Goal: Information Seeking & Learning: Learn about a topic

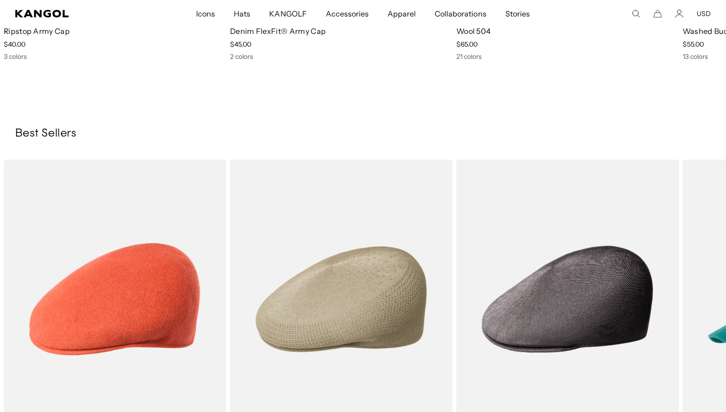
scroll to position [0, 194]
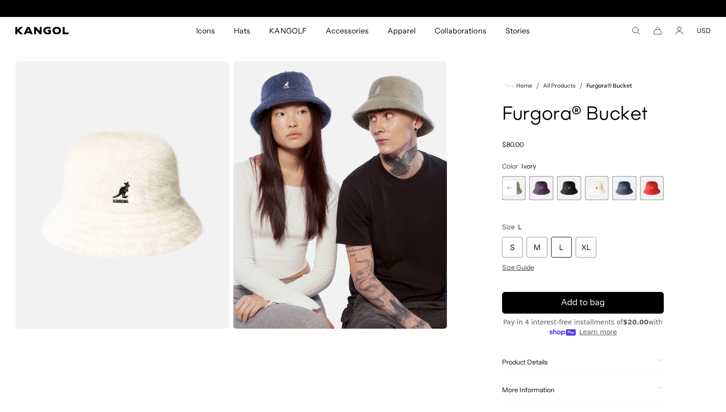
scroll to position [0, 194]
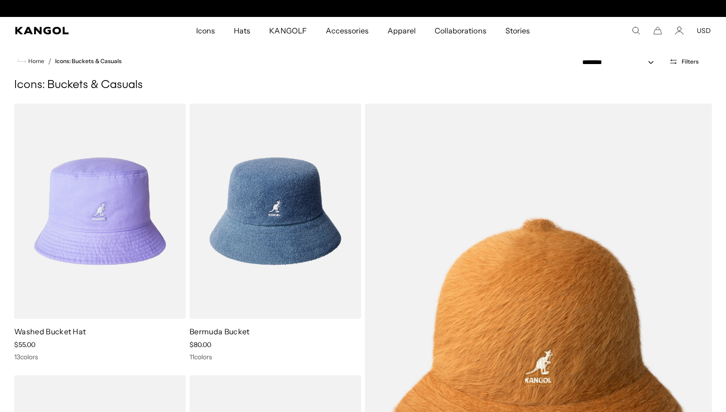
scroll to position [0, 194]
